Goal: Information Seeking & Learning: Learn about a topic

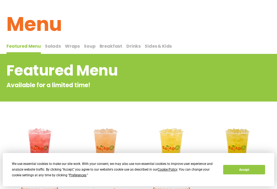
click at [52, 49] on span "Salads" at bounding box center [53, 46] width 16 height 6
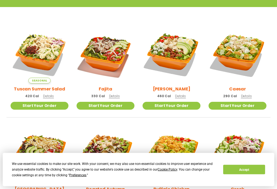
scroll to position [140, 0]
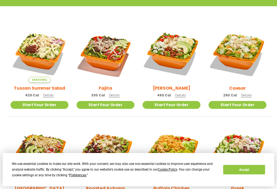
click at [42, 53] on img at bounding box center [40, 54] width 58 height 58
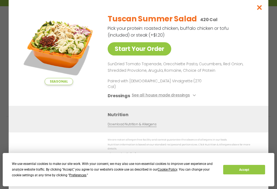
click at [167, 99] on button "See all house made dressings" at bounding box center [165, 95] width 66 height 7
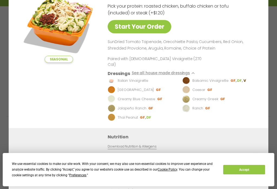
click at [134, 83] on p "Italian Vinaigrette" at bounding box center [133, 80] width 31 height 5
click at [243, 174] on button "Accept" at bounding box center [244, 169] width 42 height 9
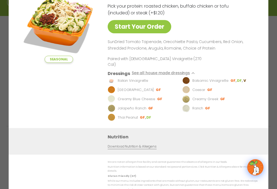
scroll to position [130, 0]
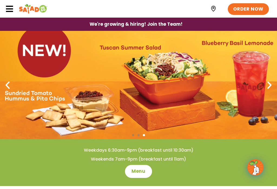
click at [9, 10] on icon at bounding box center [9, 9] width 8 height 8
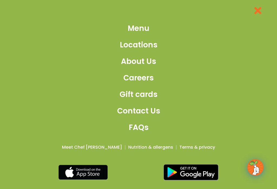
click at [151, 150] on span "Nutrition & allergens" at bounding box center [150, 147] width 45 height 6
